Goal: Information Seeking & Learning: Learn about a topic

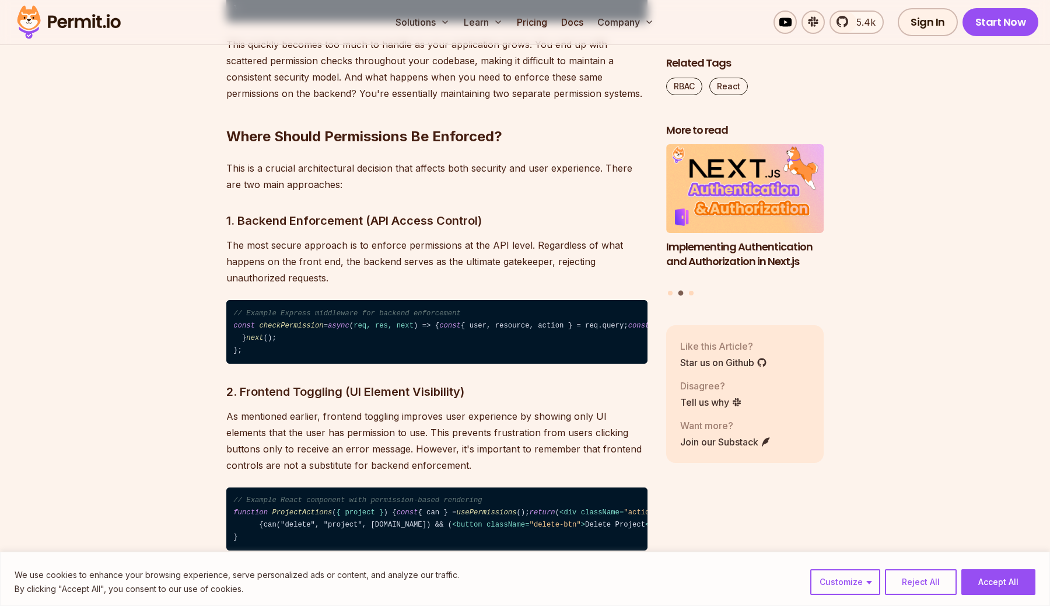
scroll to position [1701, 0]
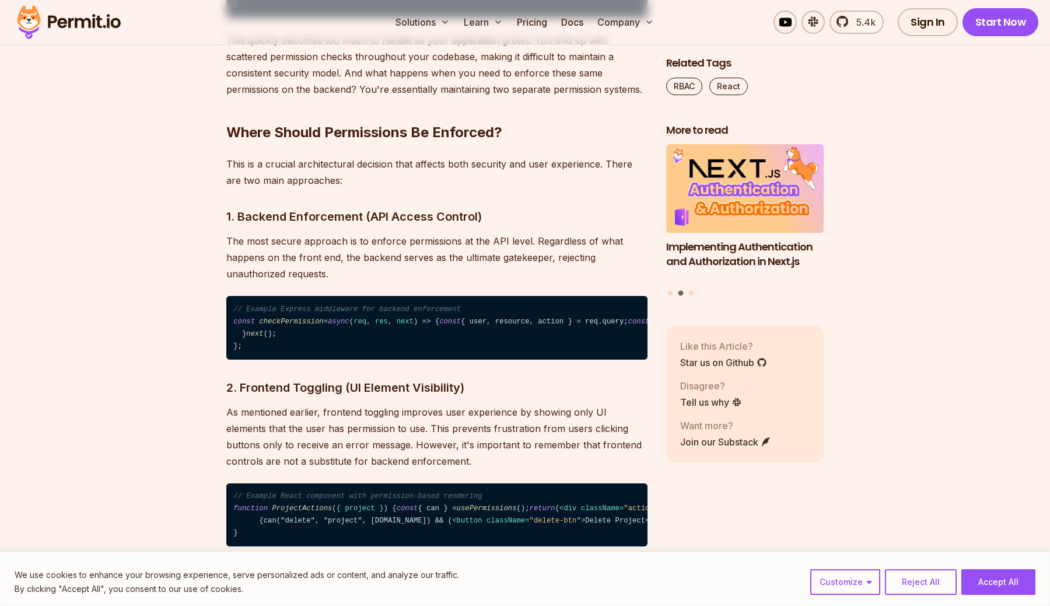
click at [425, 219] on h3 "1. Backend Enforcement (API Access Control)" at bounding box center [436, 216] width 421 height 19
click at [446, 245] on p "The most secure approach is to enforce permissions at the API level. Regardless…" at bounding box center [436, 257] width 421 height 49
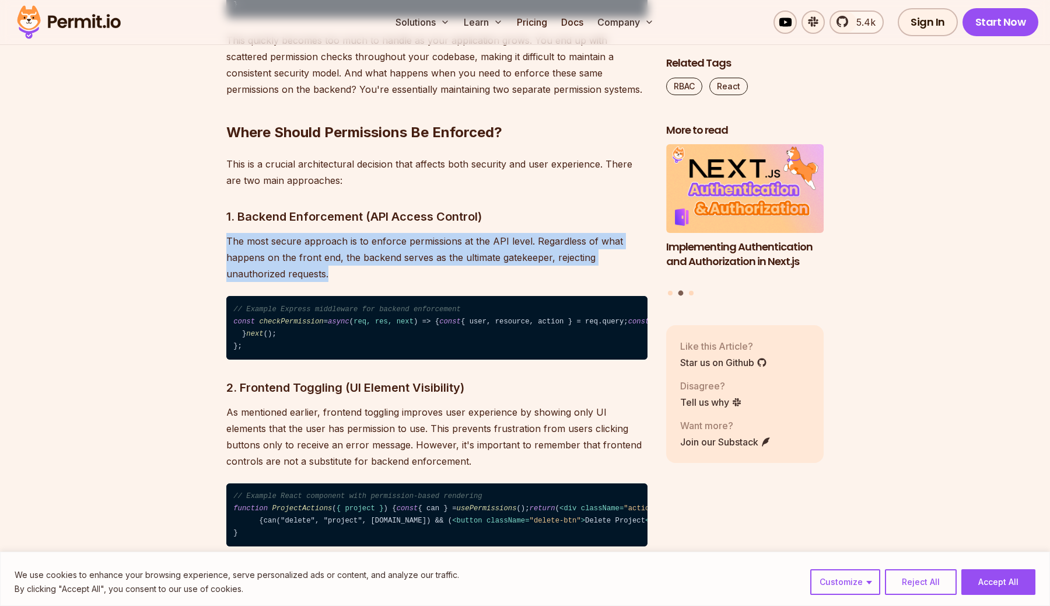
click at [446, 245] on p "The most secure approach is to enforce permissions at the API level. Regardless…" at bounding box center [436, 257] width 421 height 49
click at [446, 254] on p "The most secure approach is to enforce permissions at the API level. Regardless…" at bounding box center [436, 257] width 421 height 49
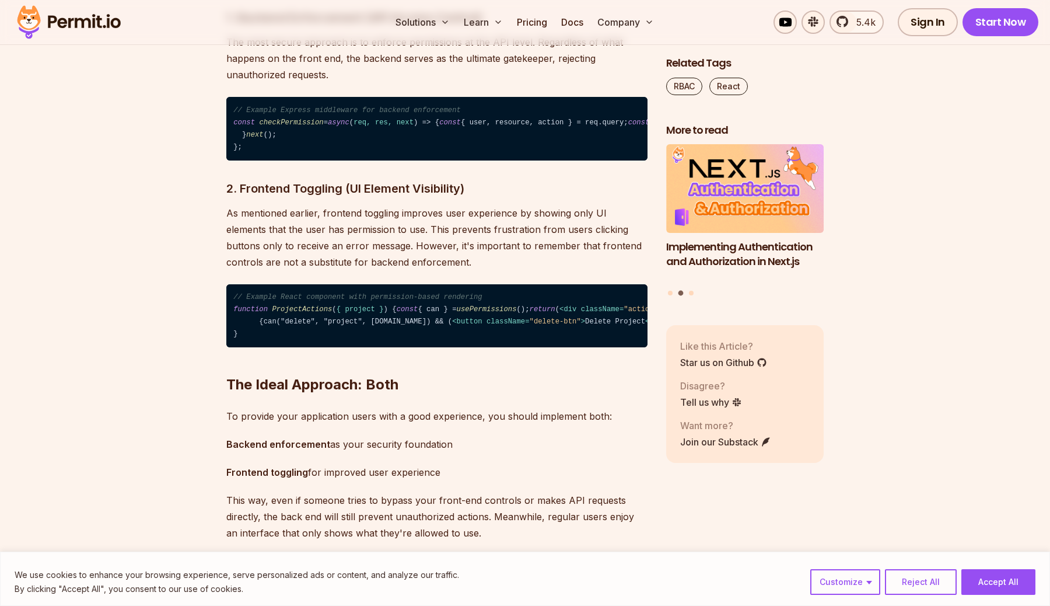
scroll to position [2013, 0]
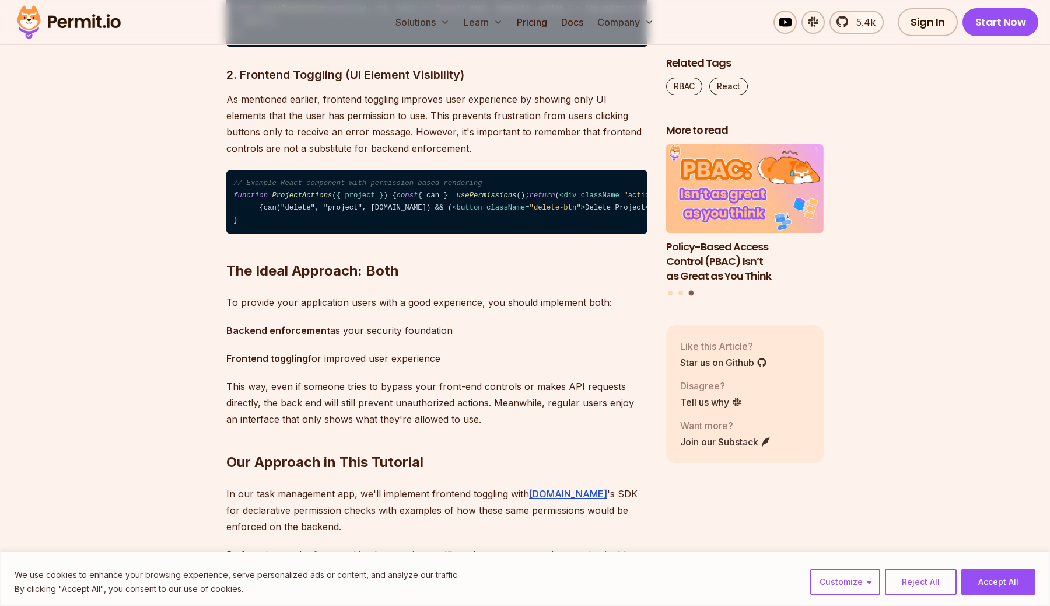
click at [400, 156] on p "As mentioned earlier, frontend toggling improves user experience by showing onl…" at bounding box center [436, 123] width 421 height 65
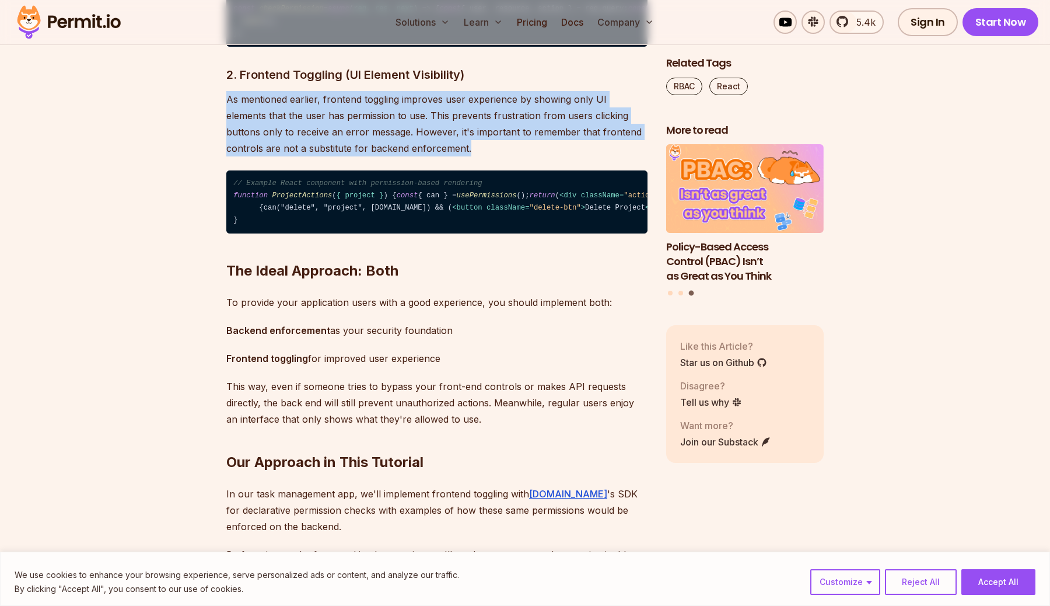
click at [400, 156] on p "As mentioned earlier, frontend toggling improves user experience by showing onl…" at bounding box center [436, 123] width 421 height 65
click at [403, 156] on p "As mentioned earlier, frontend toggling improves user experience by showing onl…" at bounding box center [436, 123] width 421 height 65
drag, startPoint x: 403, startPoint y: 243, endPoint x: 243, endPoint y: 194, distance: 167.8
click at [243, 156] on p "As mentioned earlier, frontend toggling improves user experience by showing onl…" at bounding box center [436, 123] width 421 height 65
click at [316, 156] on p "As mentioned earlier, frontend toggling improves user experience by showing onl…" at bounding box center [436, 123] width 421 height 65
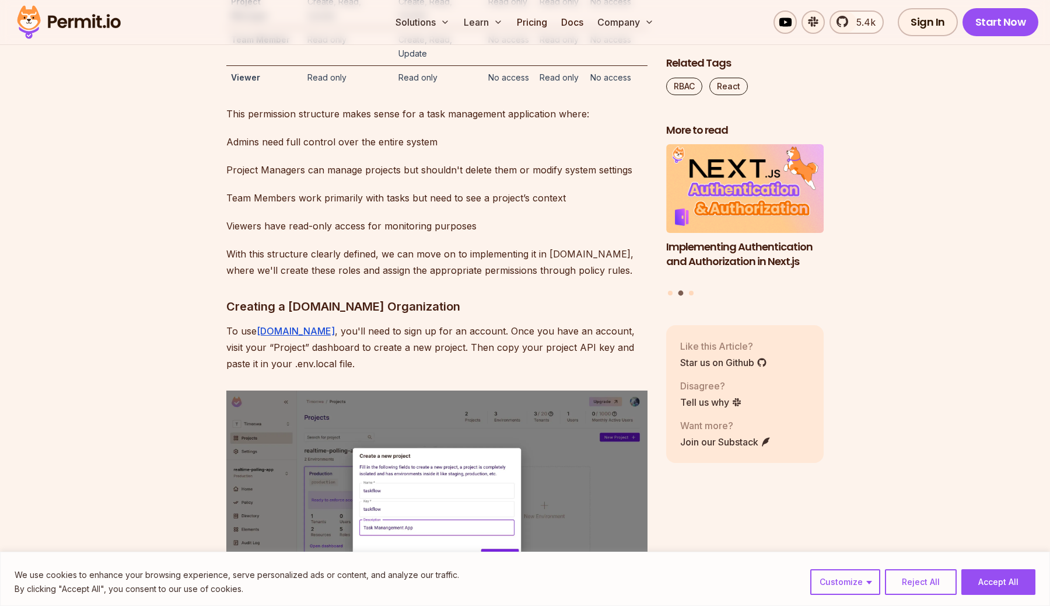
scroll to position [3617, 0]
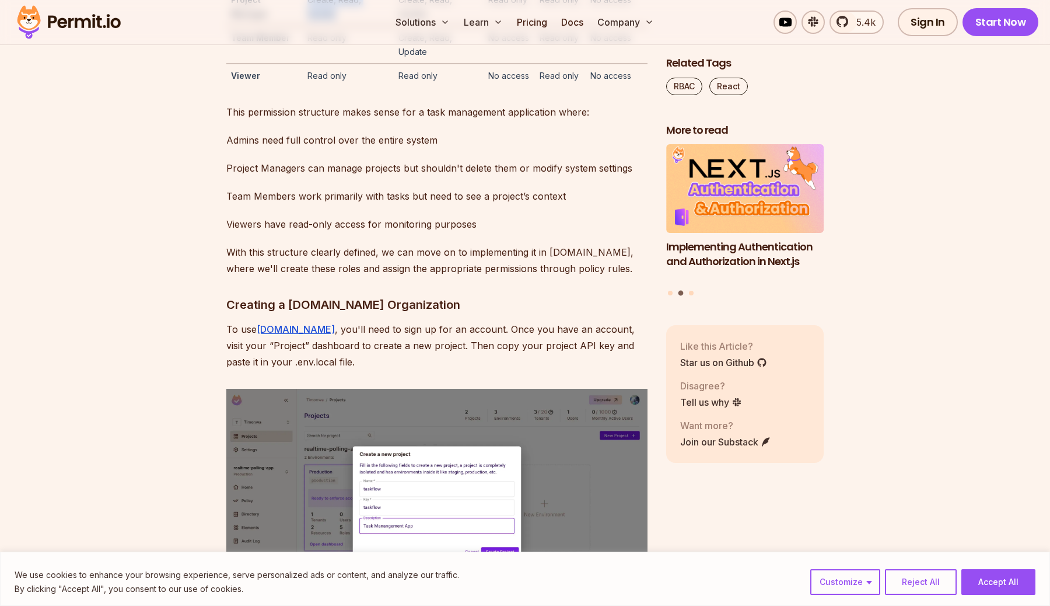
drag, startPoint x: 337, startPoint y: 236, endPoint x: 304, endPoint y: 215, distance: 39.7
click at [304, 26] on td "Create, Read, Update" at bounding box center [348, 7] width 90 height 38
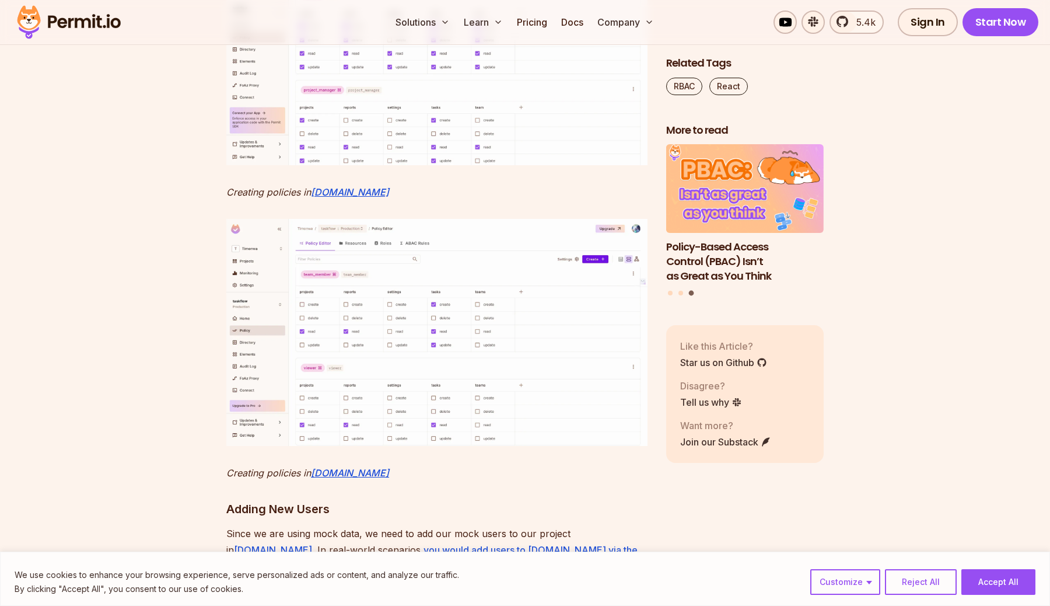
scroll to position [5456, 0]
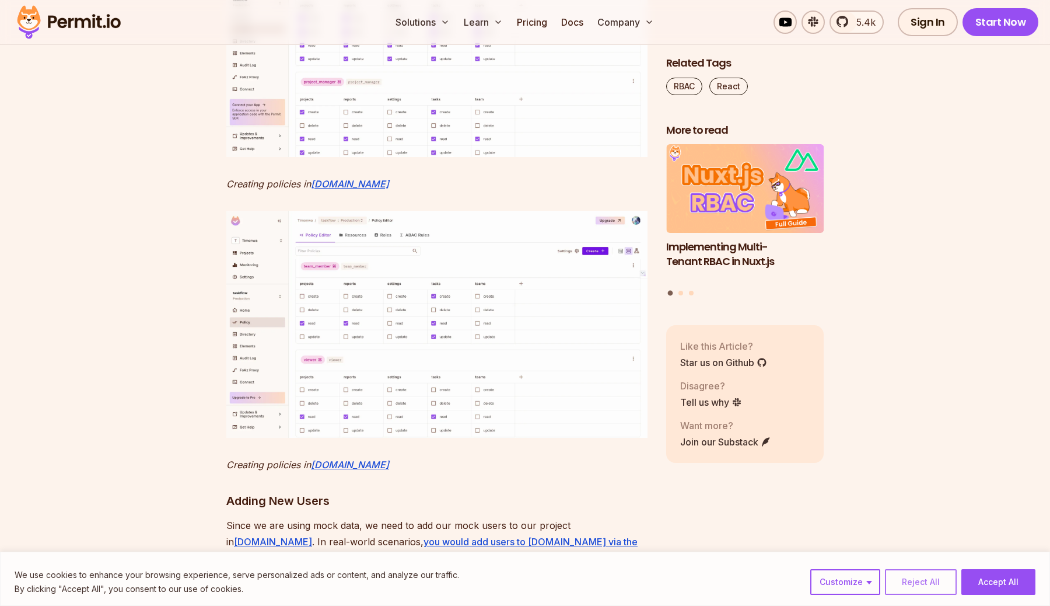
click at [940, 579] on button "Reject All" at bounding box center [921, 582] width 72 height 26
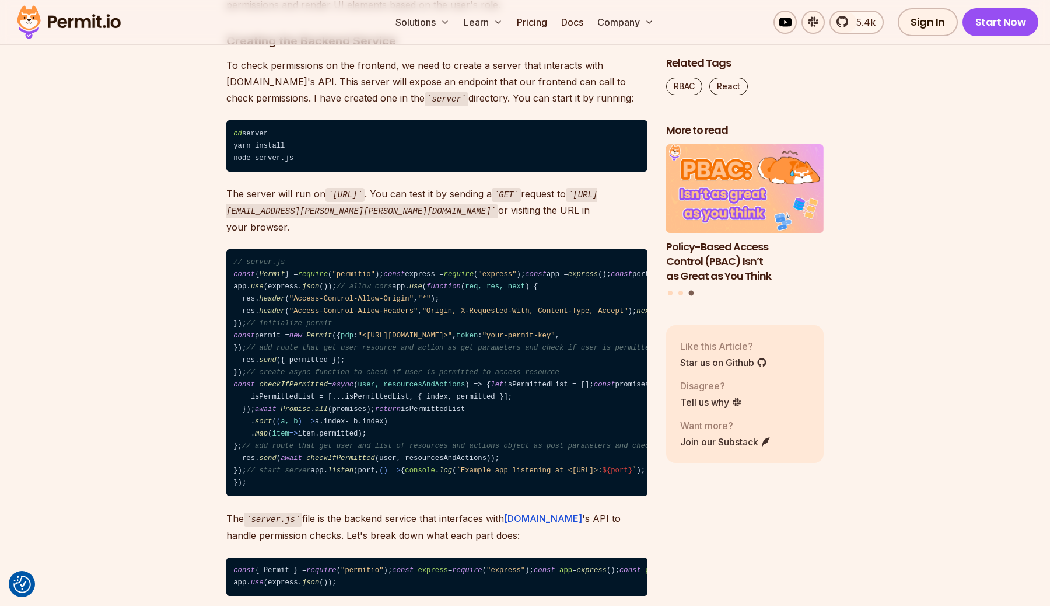
scroll to position [6823, 0]
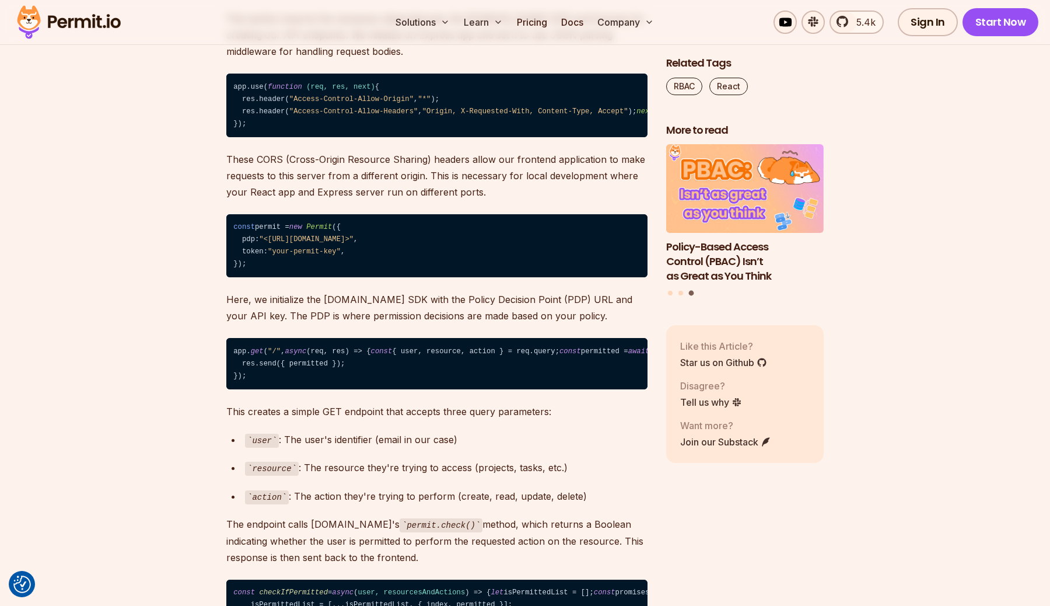
scroll to position [7423, 0]
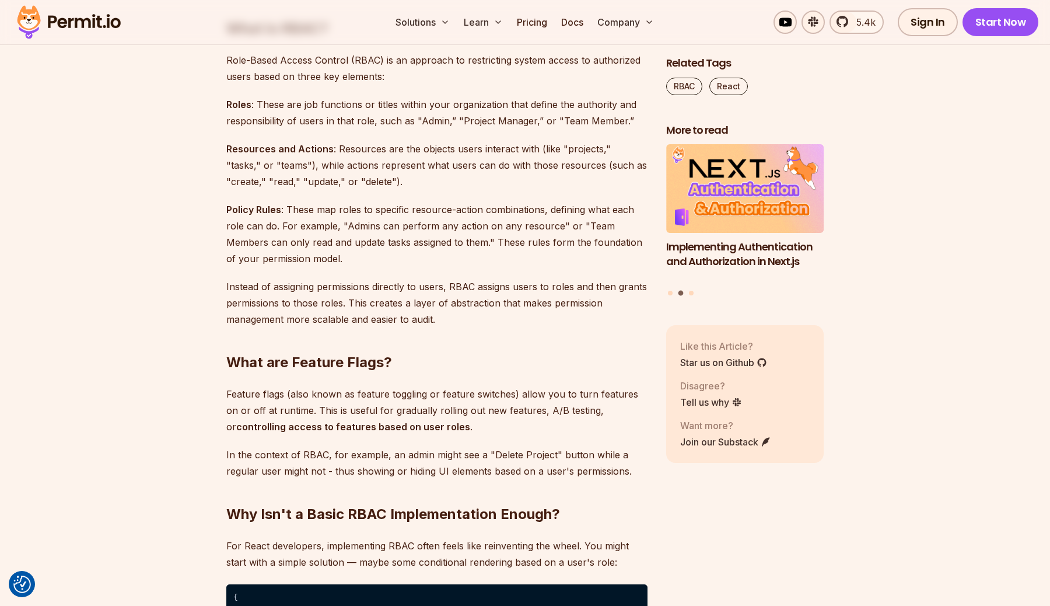
scroll to position [0, 0]
